Goal: Transaction & Acquisition: Purchase product/service

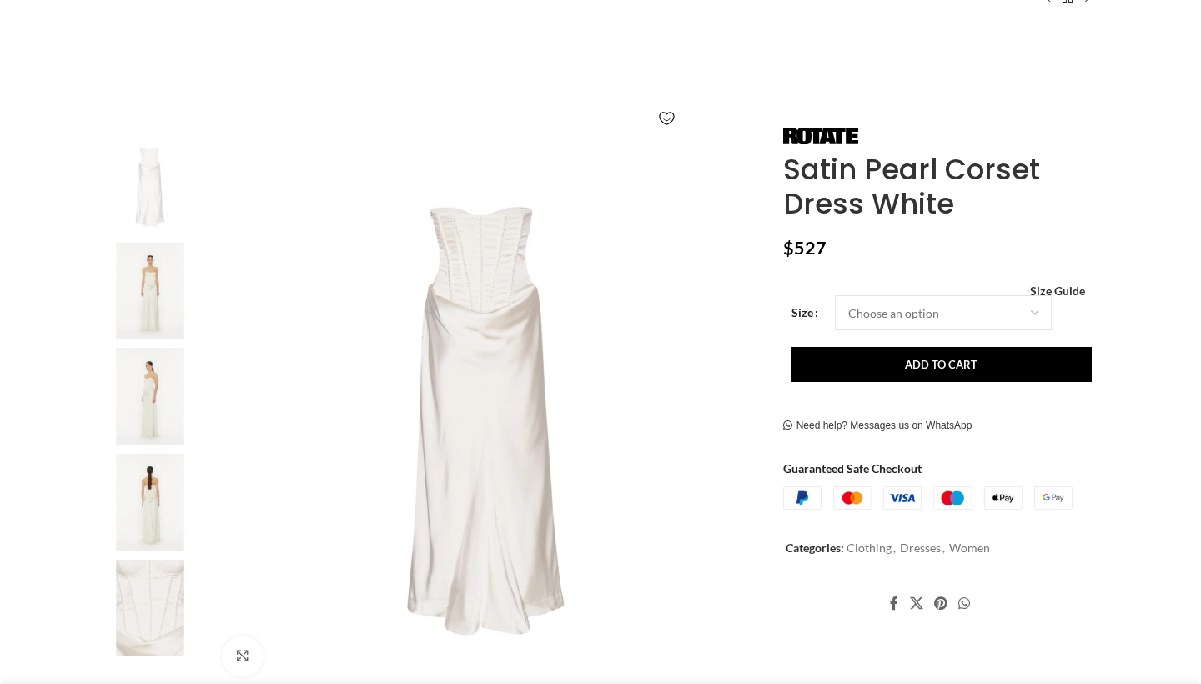
click at [128, 276] on img at bounding box center [150, 292] width 102 height 98
click at [136, 270] on img at bounding box center [150, 292] width 102 height 98
click at [154, 434] on img at bounding box center [150, 397] width 102 height 98
click at [144, 492] on img at bounding box center [150, 503] width 102 height 98
click at [158, 376] on img at bounding box center [150, 397] width 102 height 98
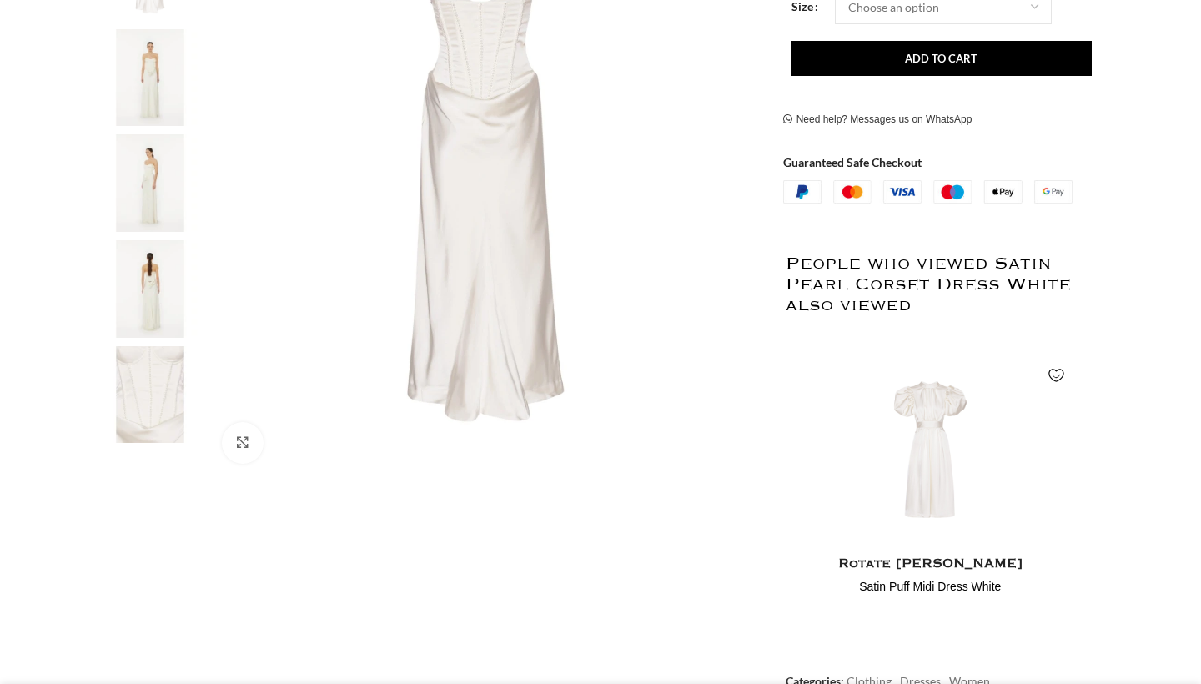
scroll to position [228, 0]
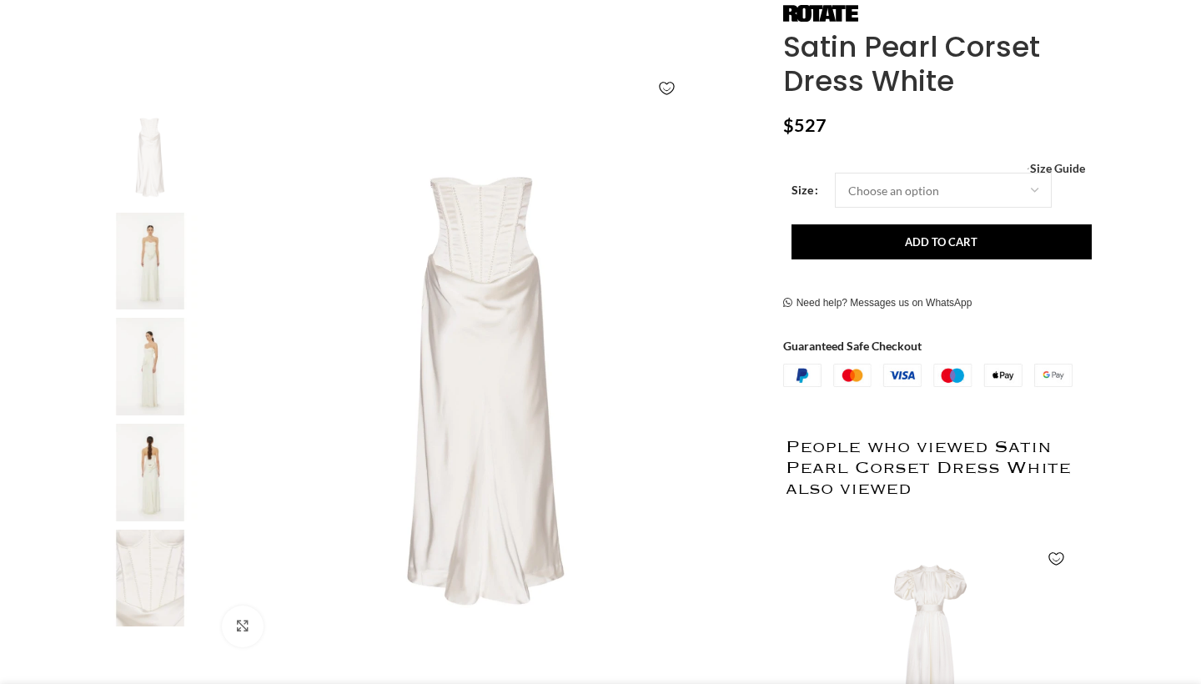
click at [352, 394] on img at bounding box center [485, 383] width 553 height 553
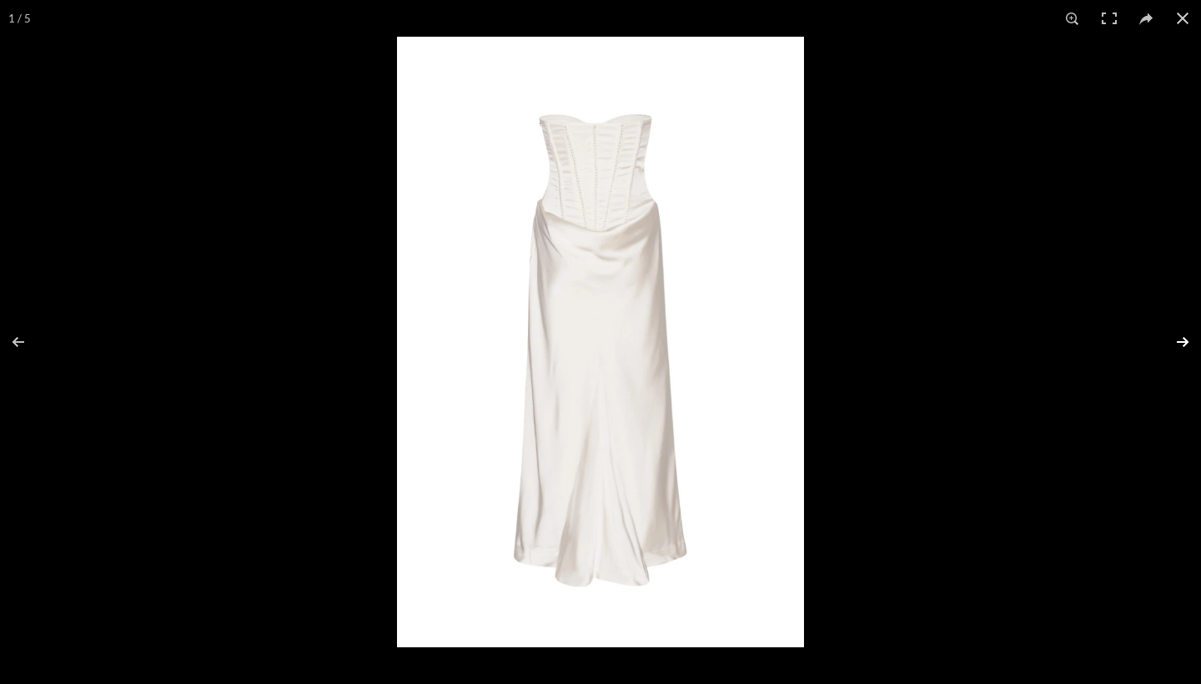
click at [1180, 342] on button at bounding box center [1171, 341] width 58 height 83
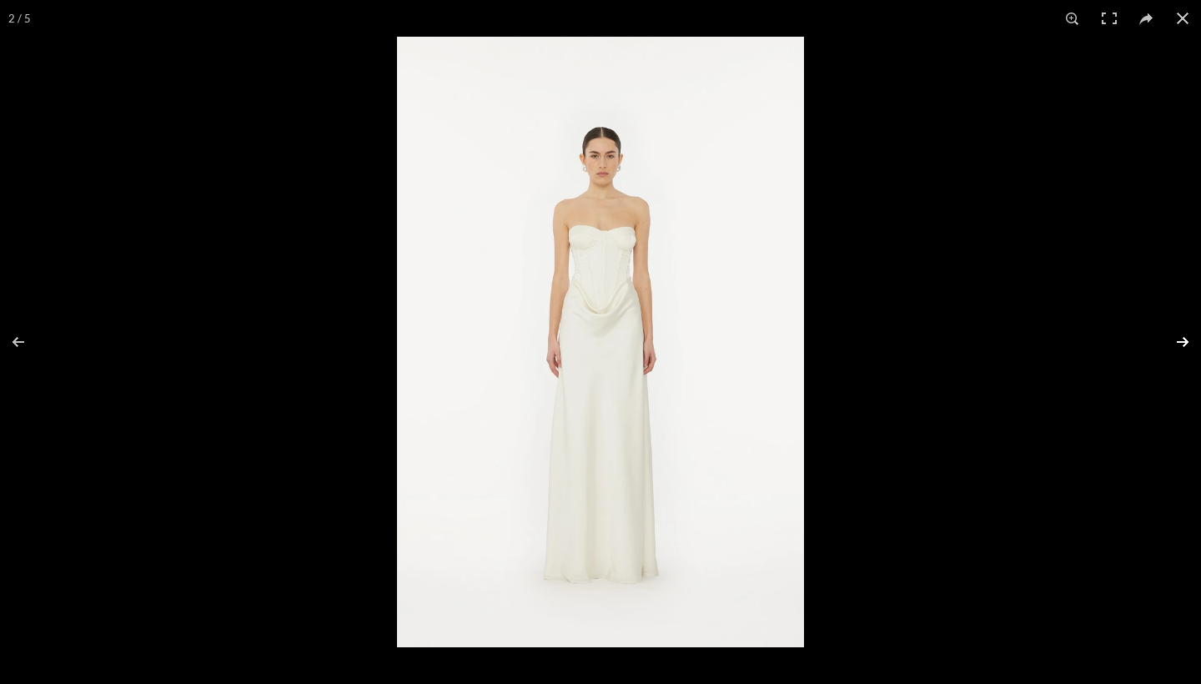
scroll to position [0, 176]
click at [1180, 342] on button at bounding box center [1171, 341] width 58 height 83
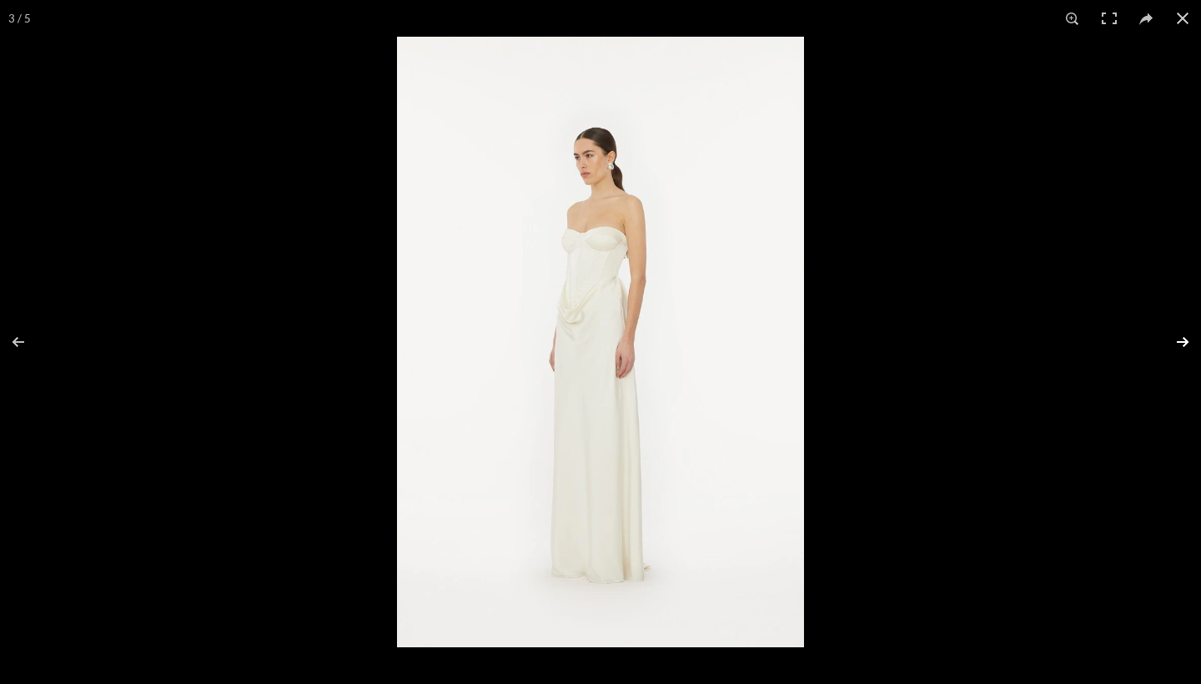
click at [1180, 342] on button at bounding box center [1171, 341] width 58 height 83
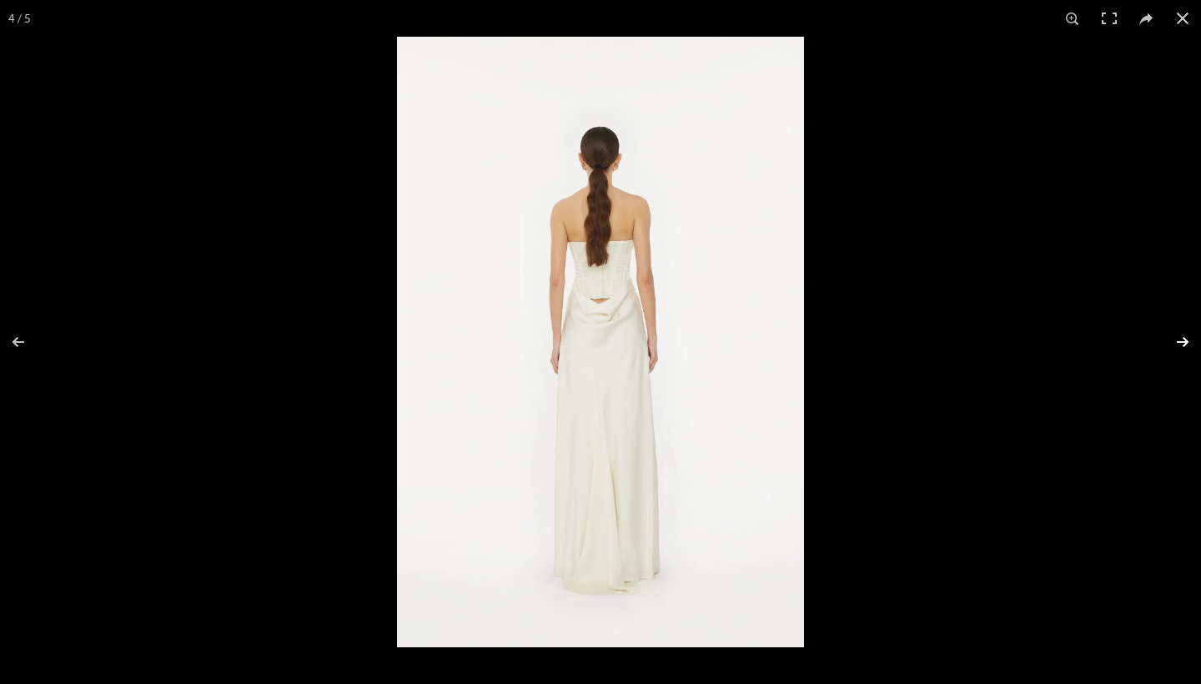
click at [1180, 342] on button at bounding box center [1171, 341] width 58 height 83
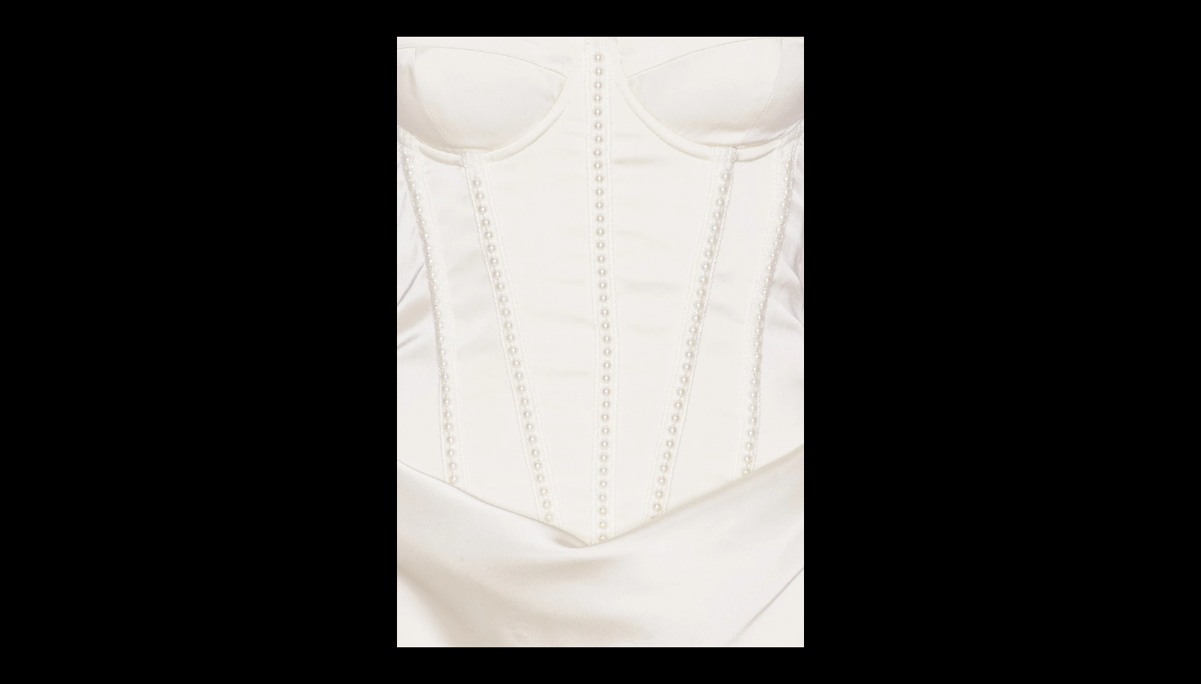
click at [1180, 342] on button at bounding box center [1171, 341] width 58 height 83
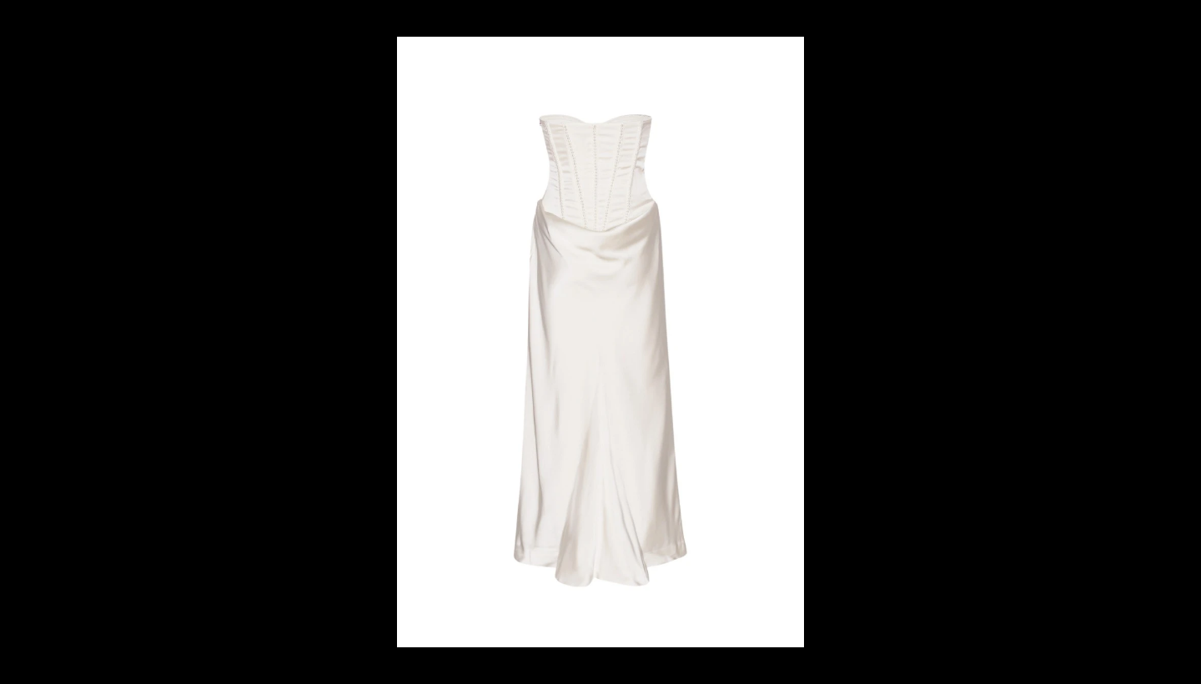
click at [1180, 342] on button at bounding box center [1171, 341] width 58 height 83
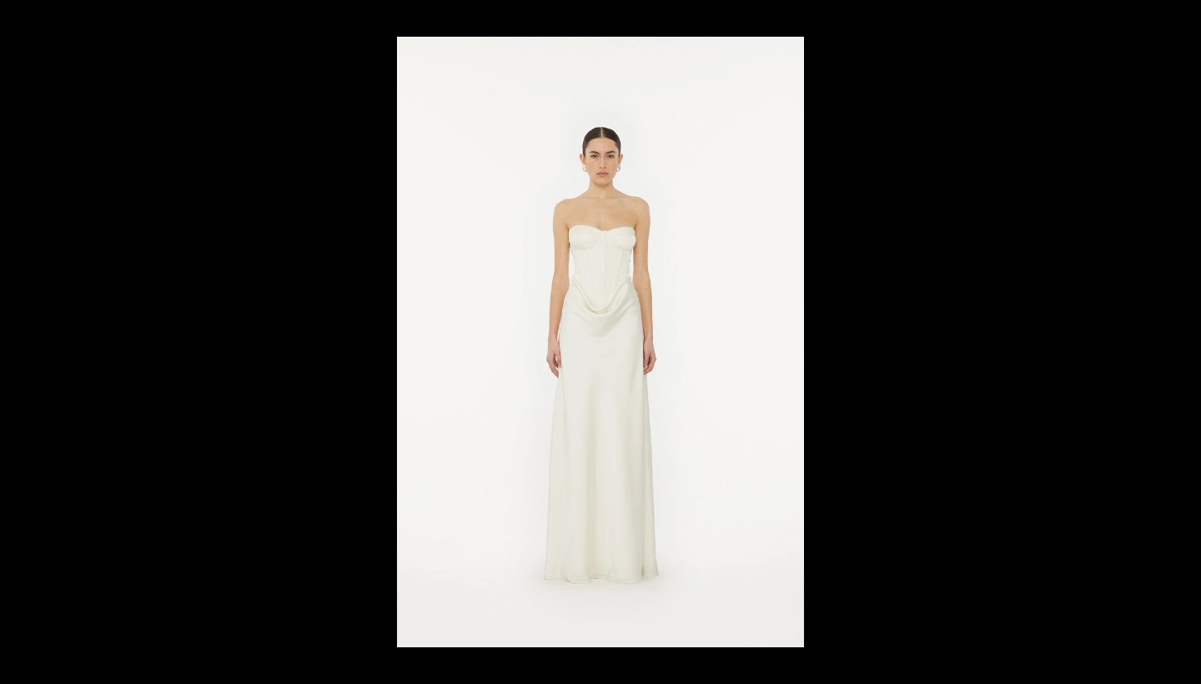
scroll to position [0, 351]
click at [1183, 17] on button at bounding box center [1182, 18] width 37 height 37
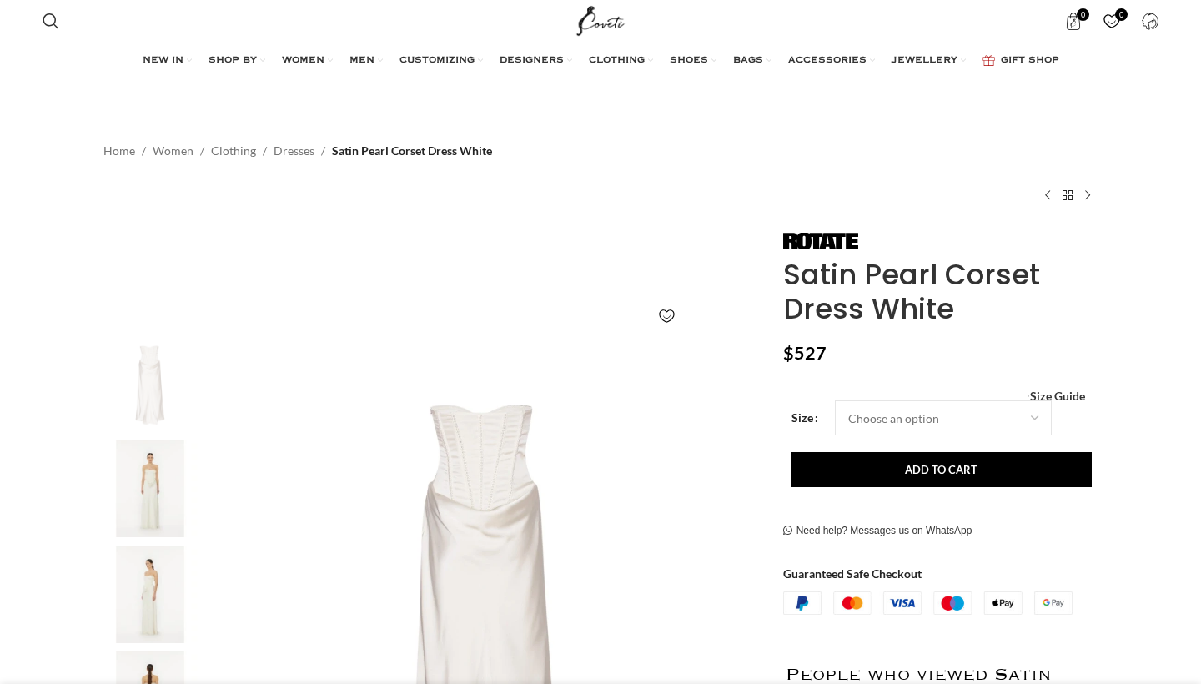
scroll to position [-16, 0]
